Goal: Information Seeking & Learning: Learn about a topic

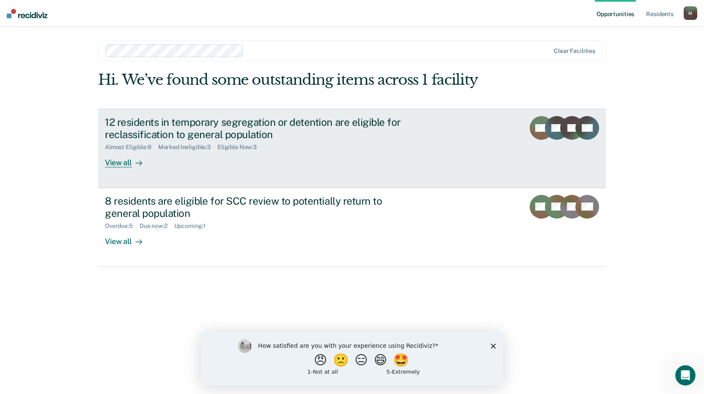
click at [118, 160] on div "View all" at bounding box center [128, 159] width 47 height 17
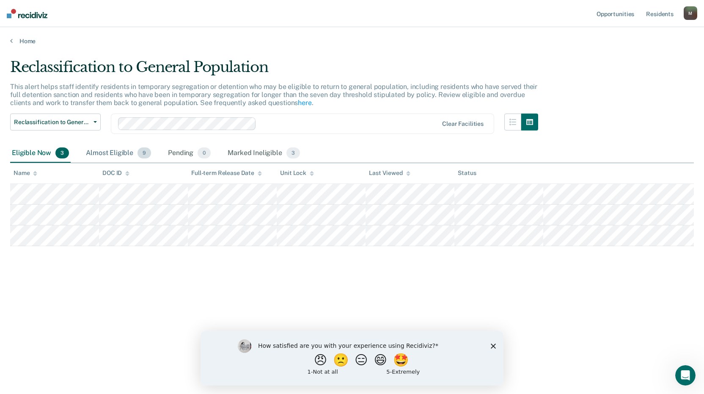
click at [119, 155] on div "Almost Eligible 9" at bounding box center [118, 153] width 69 height 19
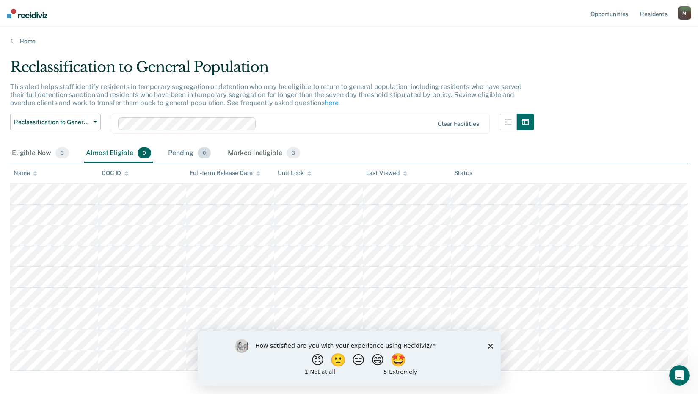
click at [182, 154] on div "Pending 0" at bounding box center [189, 153] width 46 height 19
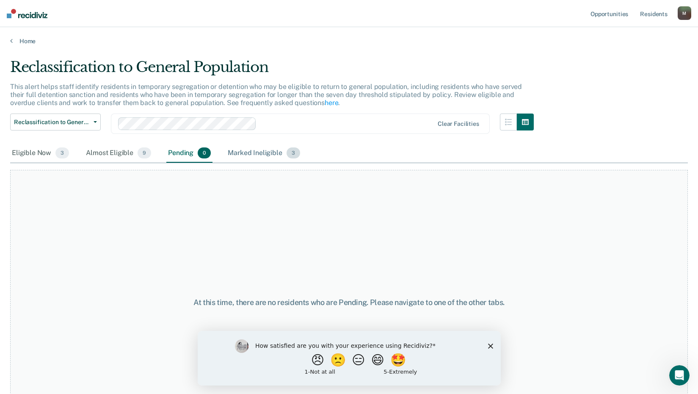
click at [239, 154] on div "Marked Ineligible 3" at bounding box center [264, 153] width 76 height 19
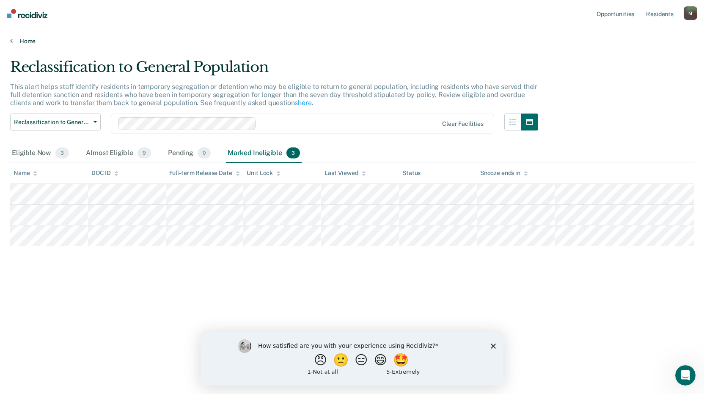
click at [27, 43] on link "Home" at bounding box center [352, 41] width 684 height 8
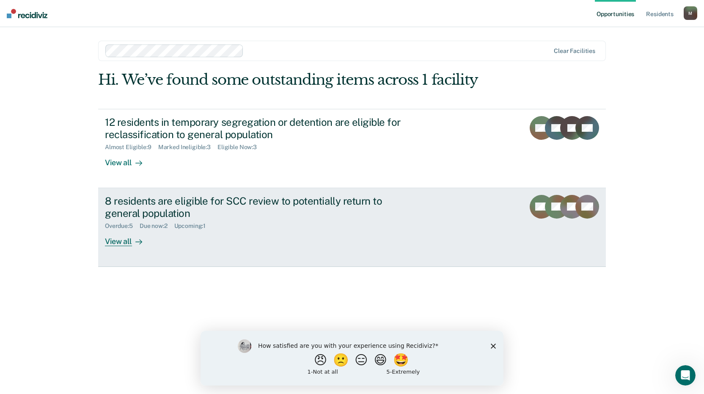
click at [115, 240] on div "View all" at bounding box center [128, 237] width 47 height 17
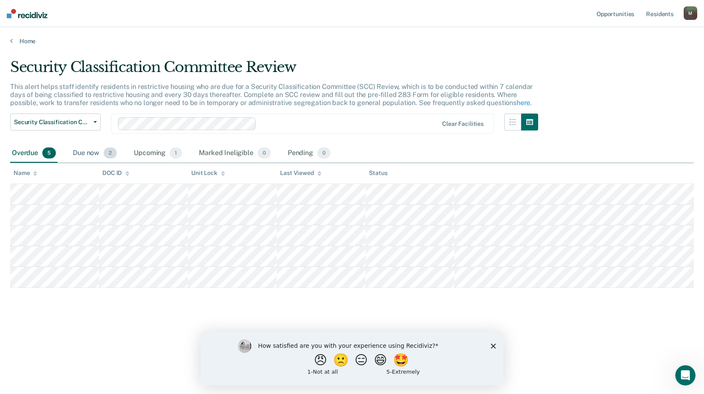
click at [98, 157] on div "Due now 2" at bounding box center [94, 153] width 47 height 19
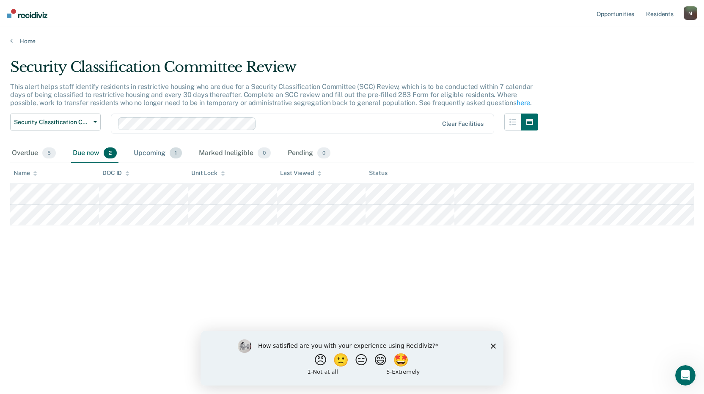
click at [147, 155] on div "Upcoming 1" at bounding box center [158, 153] width 52 height 19
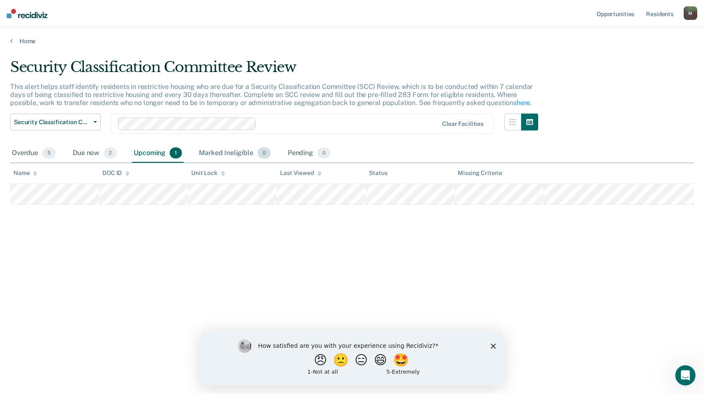
click at [206, 154] on div "Marked Ineligible 0" at bounding box center [234, 153] width 75 height 19
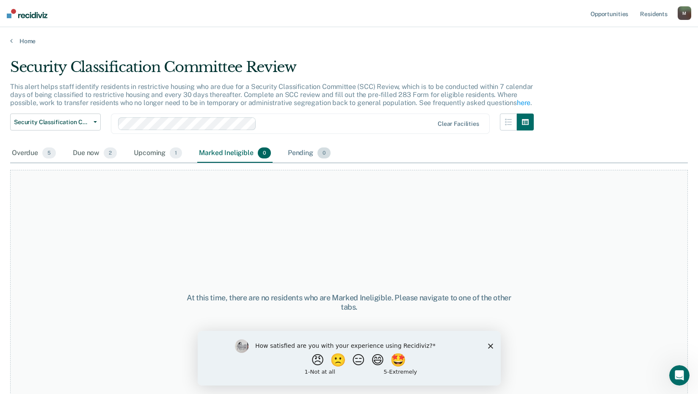
click at [294, 151] on div "Pending 0" at bounding box center [309, 153] width 46 height 19
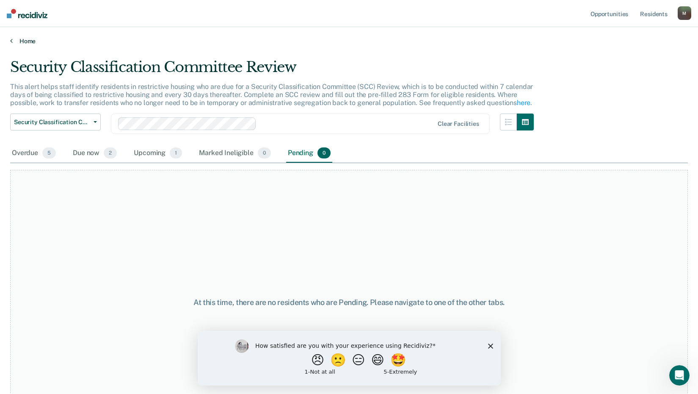
click at [28, 44] on link "Home" at bounding box center [348, 41] width 677 height 8
